Goal: Information Seeking & Learning: Learn about a topic

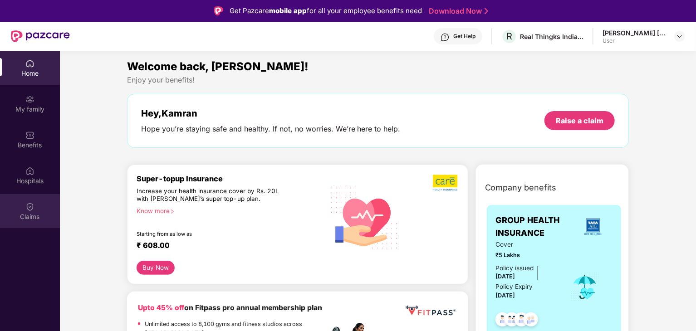
click at [35, 209] on div "Claims" at bounding box center [30, 211] width 60 height 34
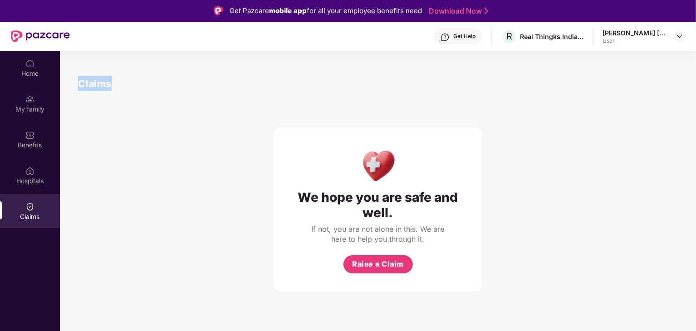
drag, startPoint x: 78, startPoint y: 86, endPoint x: 119, endPoint y: 84, distance: 40.9
click at [119, 84] on div "Claims" at bounding box center [378, 83] width 600 height 15
click at [171, 88] on div "Claims" at bounding box center [378, 83] width 600 height 15
click at [388, 266] on span "Raise a Claim" at bounding box center [378, 264] width 52 height 11
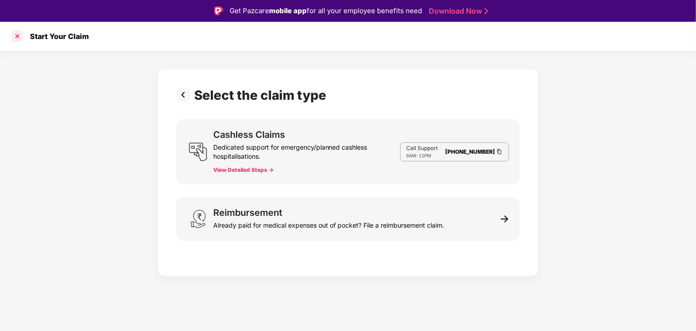
click at [23, 43] on div at bounding box center [17, 36] width 15 height 15
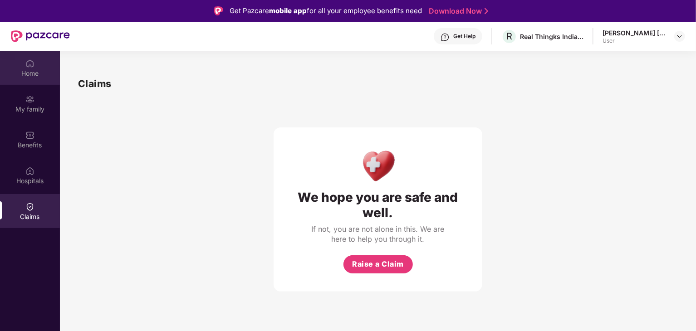
click at [25, 79] on div "Home" at bounding box center [30, 68] width 60 height 34
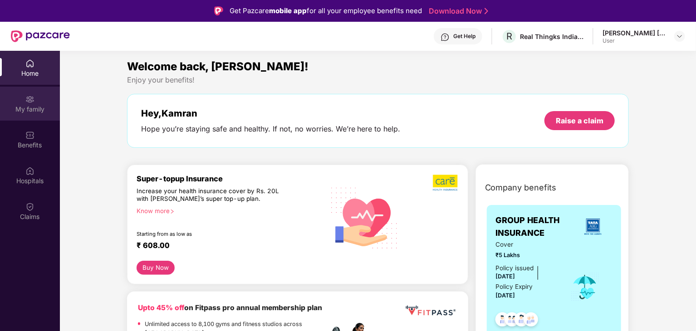
click at [37, 113] on div "My family" at bounding box center [30, 109] width 60 height 9
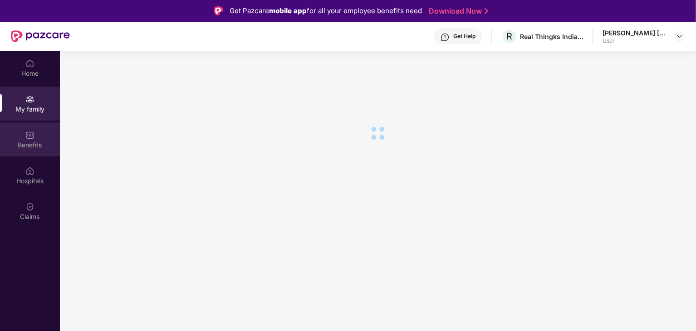
click at [37, 137] on div "Benefits" at bounding box center [30, 140] width 60 height 34
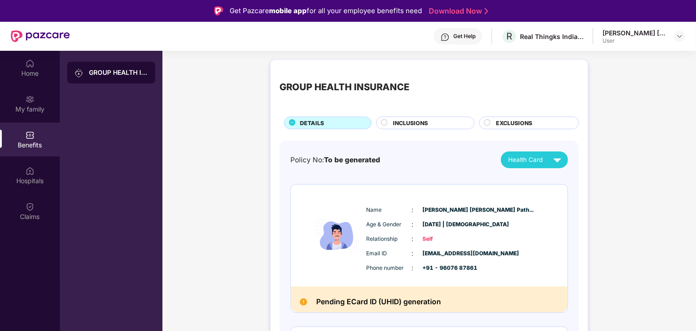
click at [409, 121] on span "INCLUSIONS" at bounding box center [410, 123] width 35 height 9
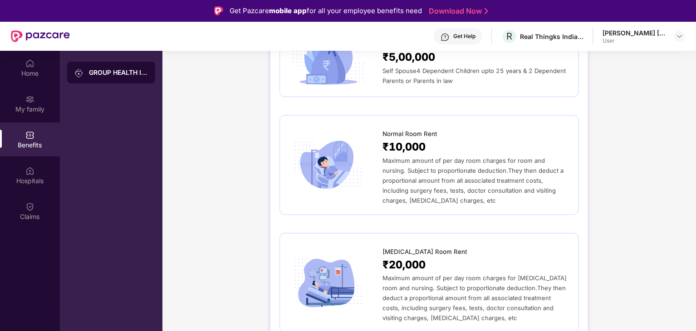
scroll to position [136, 0]
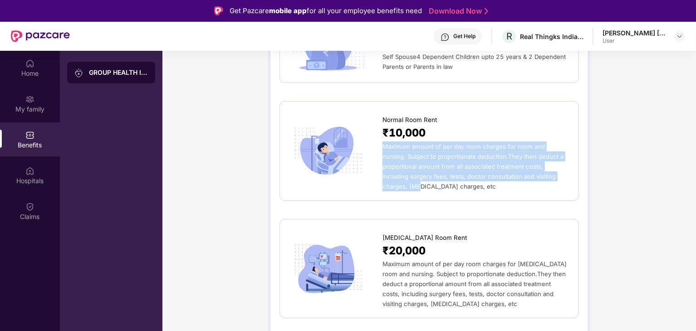
drag, startPoint x: 383, startPoint y: 145, endPoint x: 570, endPoint y: 179, distance: 190.0
click at [570, 179] on div "Normal Room Rent ₹10,000 Maximum amount of per day room charges for room and nu…" at bounding box center [429, 151] width 299 height 100
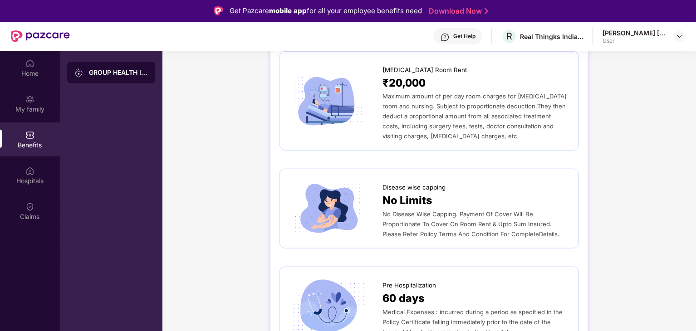
scroll to position [318, 0]
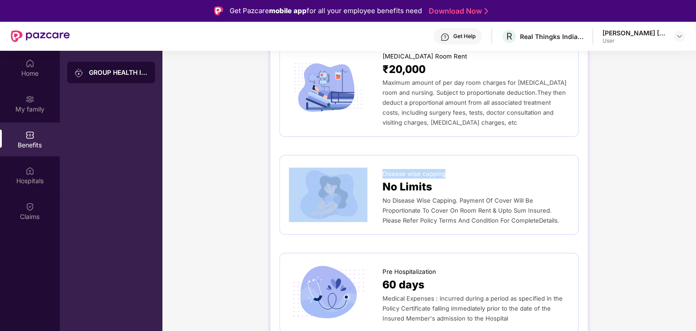
drag, startPoint x: 381, startPoint y: 174, endPoint x: 443, endPoint y: 172, distance: 62.2
click at [443, 172] on div "Disease wise capping No Limits No Disease Wise Capping. Payment Of Cover Will B…" at bounding box center [429, 195] width 280 height 61
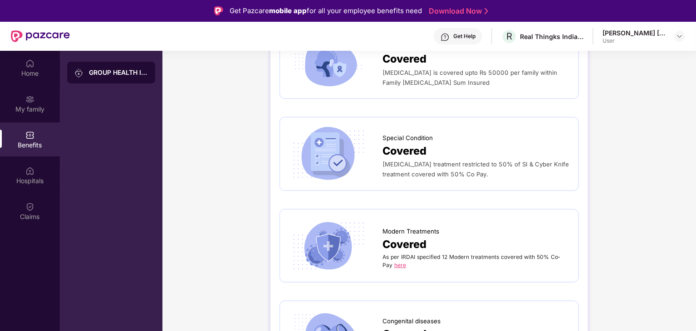
scroll to position [1815, 0]
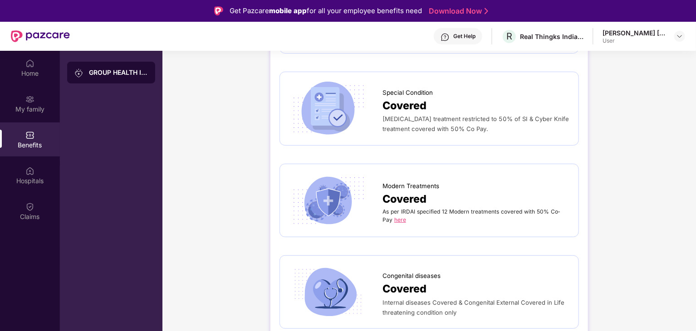
click at [399, 216] on link "here" at bounding box center [400, 219] width 12 height 7
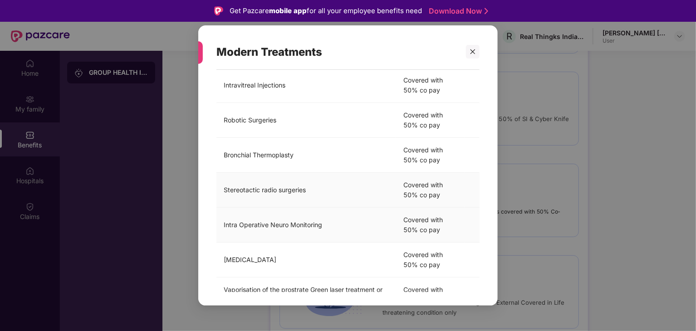
scroll to position [255, 0]
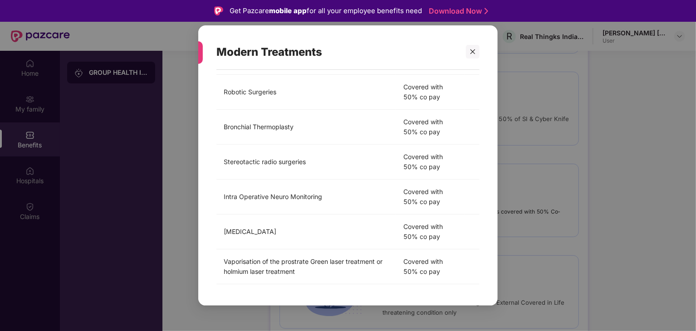
click at [481, 50] on div "Modern Treatments As per IRDAI 12 Modern Treatments covered with 50% Co­pay Lim…" at bounding box center [347, 165] width 299 height 281
click at [476, 52] on icon "close" at bounding box center [473, 52] width 6 height 6
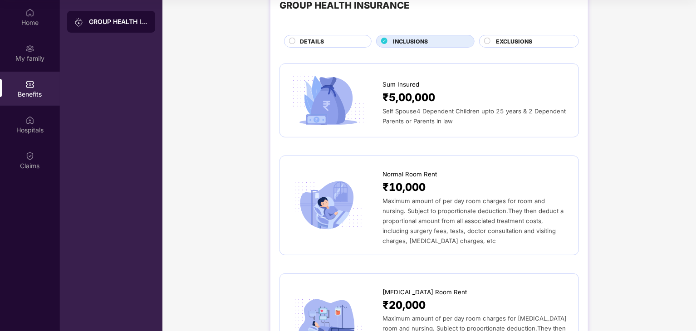
scroll to position [0, 0]
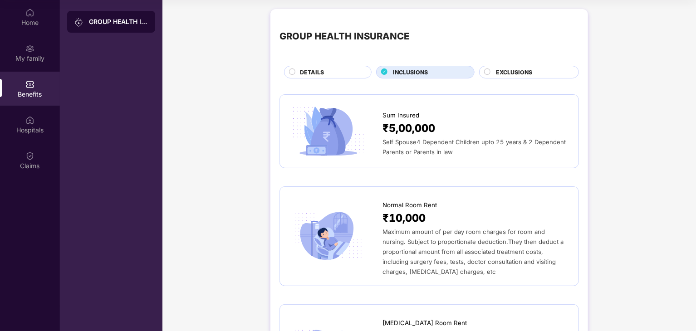
click at [536, 74] on div "EXCLUSIONS" at bounding box center [532, 73] width 83 height 10
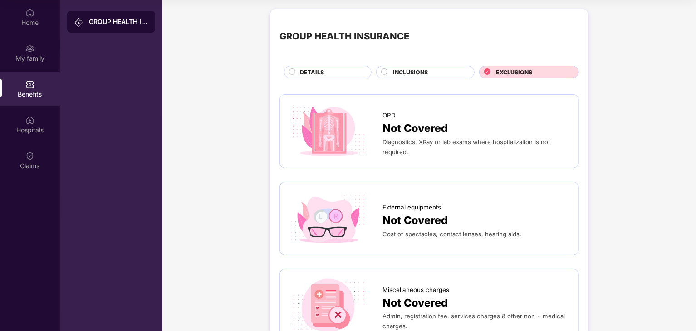
click at [425, 155] on div "Diagnostics, XRay or lab exams where hospitalization is not required." at bounding box center [476, 147] width 187 height 20
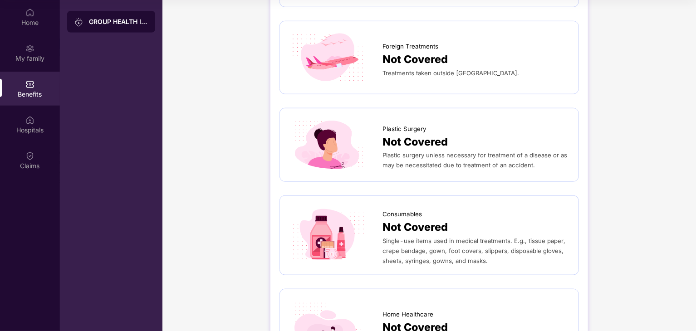
scroll to position [408, 0]
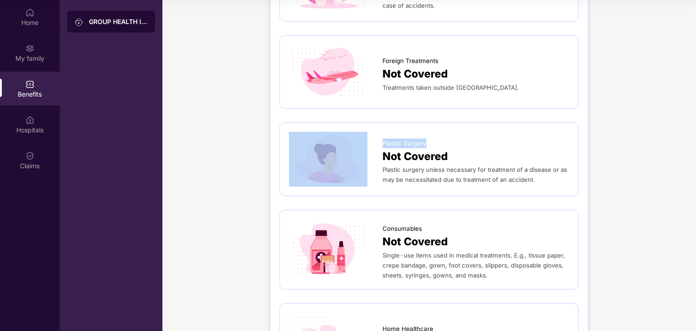
drag, startPoint x: 380, startPoint y: 142, endPoint x: 428, endPoint y: 142, distance: 48.1
click at [428, 142] on div "Plastic Surgery Not Covered Plastic surgery unless necessary for treatment of a…" at bounding box center [429, 159] width 280 height 54
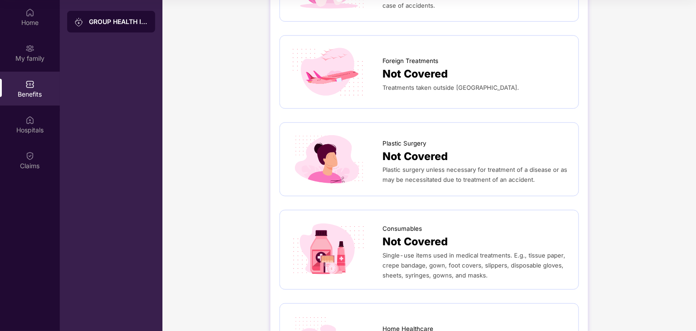
click at [537, 154] on div "Not Covered" at bounding box center [476, 156] width 187 height 17
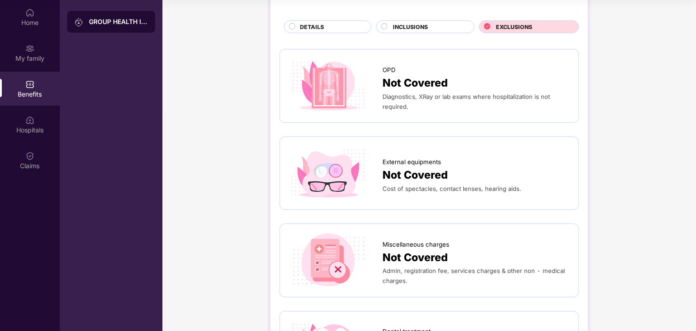
scroll to position [0, 0]
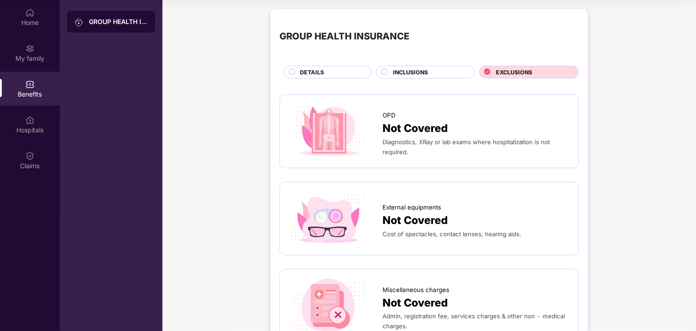
click at [330, 70] on div "DETAILS" at bounding box center [330, 73] width 71 height 10
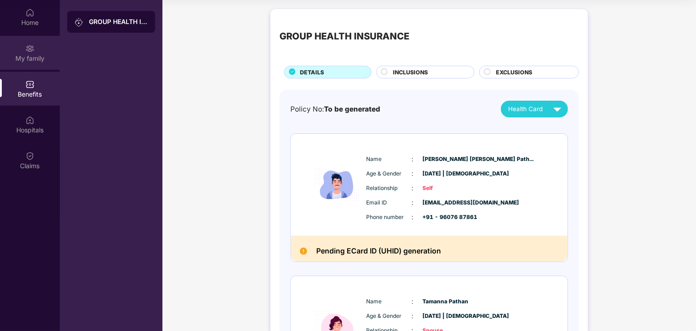
click at [40, 59] on div "My family" at bounding box center [30, 58] width 60 height 9
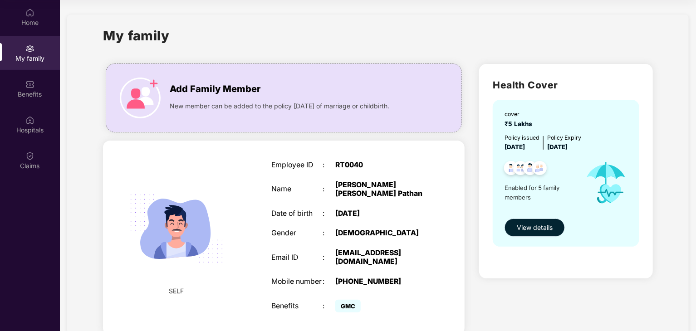
click at [543, 224] on span "View details" at bounding box center [535, 228] width 36 height 10
